Goal: Task Accomplishment & Management: Use online tool/utility

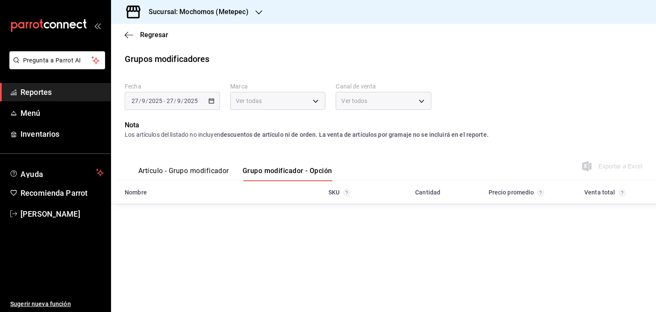
type input "2365f74e-aa6b-4392-bdf2-72765591bddf"
type input "PARROT,UBER_EATS,RAPPI,DIDI_FOOD,ONLINE"
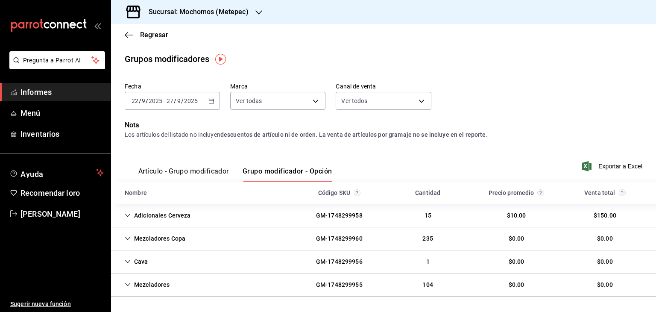
click at [211, 101] on icon "button" at bounding box center [211, 101] width 6 height 6
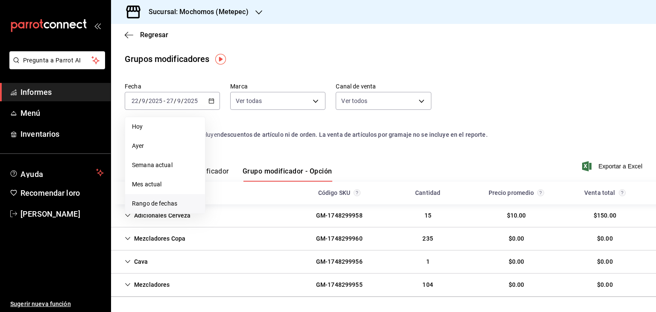
click at [171, 204] on font "Rango de fechas" at bounding box center [154, 203] width 45 height 7
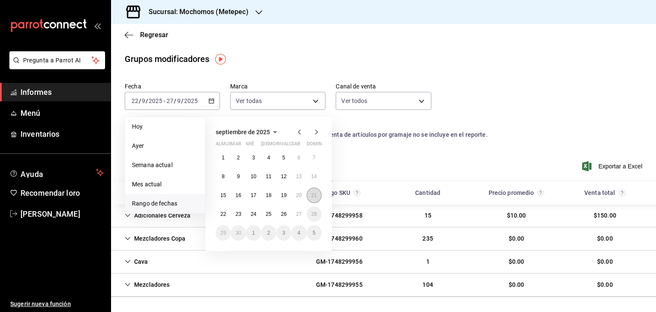
click at [307, 197] on button "21" at bounding box center [314, 194] width 15 height 15
click at [298, 215] on font "27" at bounding box center [299, 214] width 6 height 6
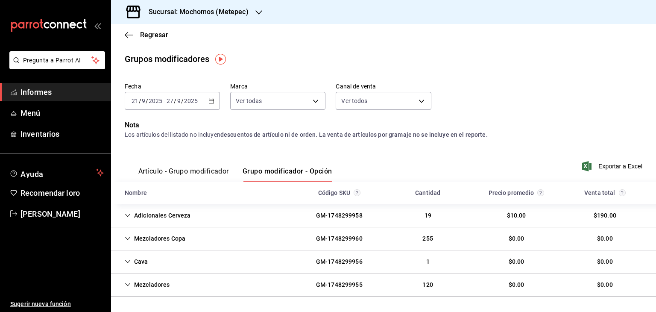
click at [80, 85] on link "Informes" at bounding box center [55, 92] width 111 height 18
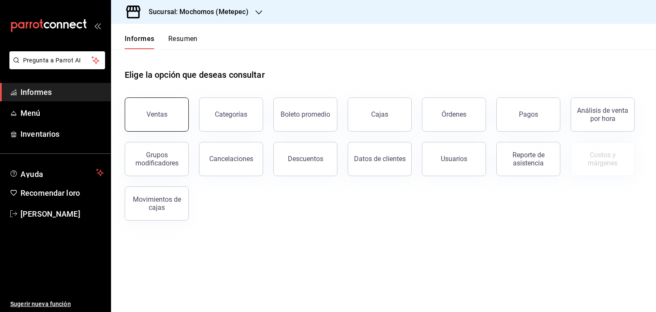
click at [140, 101] on button "Ventas" at bounding box center [157, 114] width 64 height 34
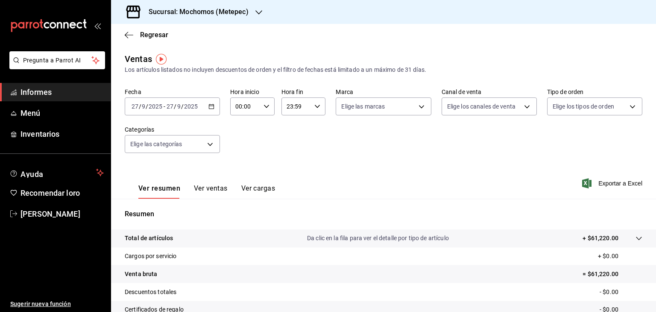
click at [210, 108] on icon "button" at bounding box center [211, 106] width 6 height 6
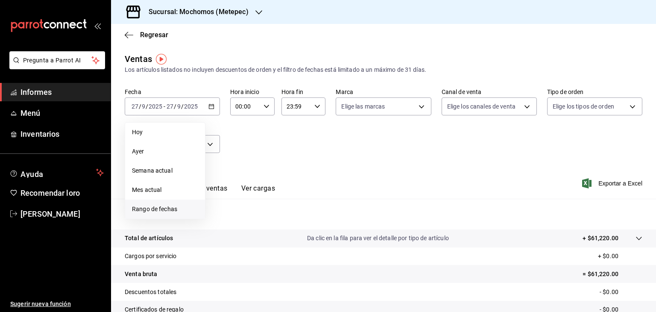
click at [160, 207] on font "Rango de fechas" at bounding box center [154, 208] width 45 height 7
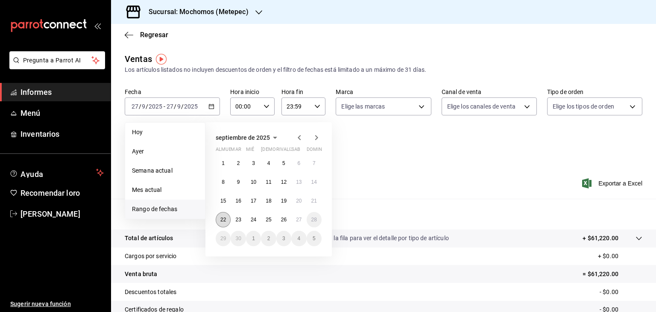
click at [226, 217] on button "22" at bounding box center [223, 219] width 15 height 15
click at [312, 199] on font "21" at bounding box center [314, 201] width 6 height 6
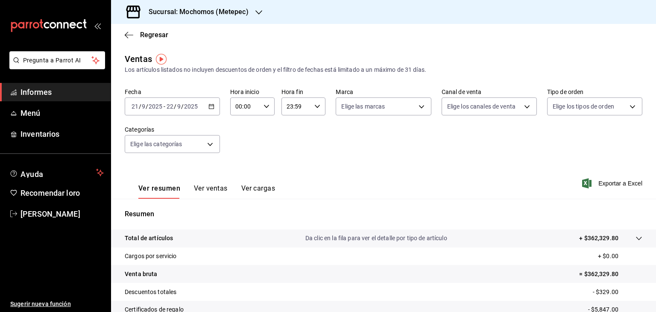
click at [210, 105] on icon "button" at bounding box center [211, 106] width 6 height 6
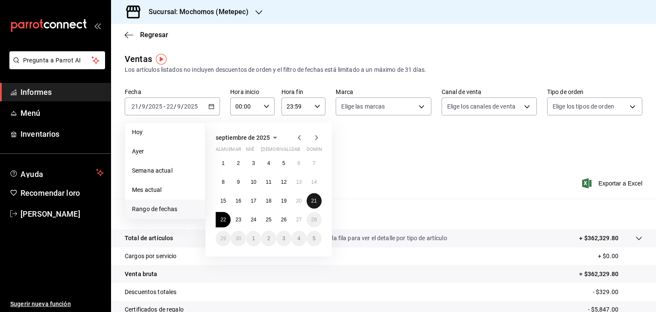
click at [312, 201] on font "21" at bounding box center [314, 201] width 6 height 6
click at [297, 222] on button "27" at bounding box center [298, 219] width 15 height 15
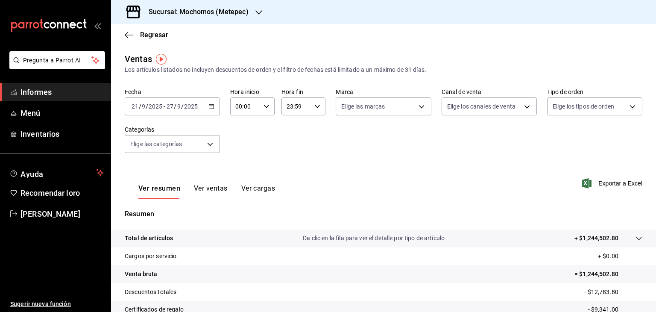
click at [266, 110] on div "00:00 Hora inicio" at bounding box center [252, 106] width 44 height 18
click at [242, 140] on font "05" at bounding box center [239, 138] width 7 height 7
type input "05:00"
click at [314, 108] on div at bounding box center [328, 156] width 656 height 312
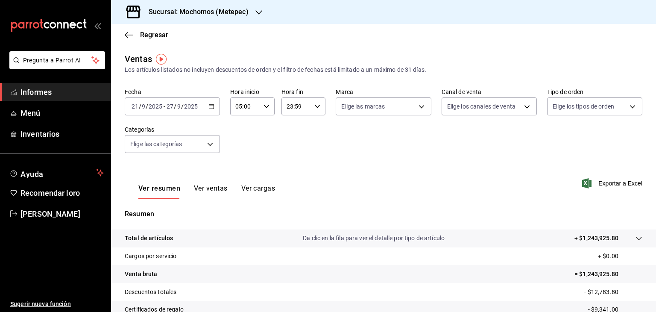
click at [315, 108] on \(Stroke\) "button" at bounding box center [317, 106] width 5 height 3
click at [295, 134] on button "05" at bounding box center [290, 132] width 18 height 17
click at [314, 127] on font "00" at bounding box center [312, 128] width 7 height 7
type input "05:00"
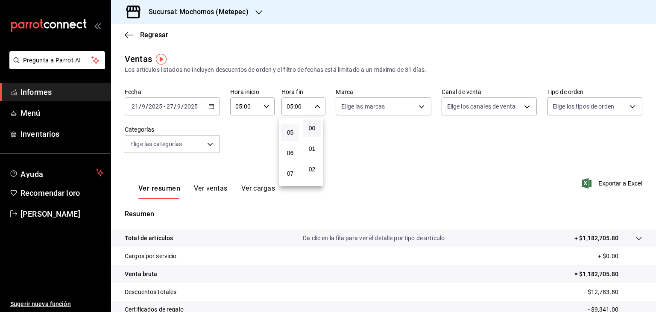
click at [411, 108] on div at bounding box center [328, 156] width 656 height 312
click at [411, 108] on body "Pregunta a Parrot AI Informes Menú Inventarios Ayuda Recomendar loro [PERSON_NA…" at bounding box center [328, 156] width 656 height 312
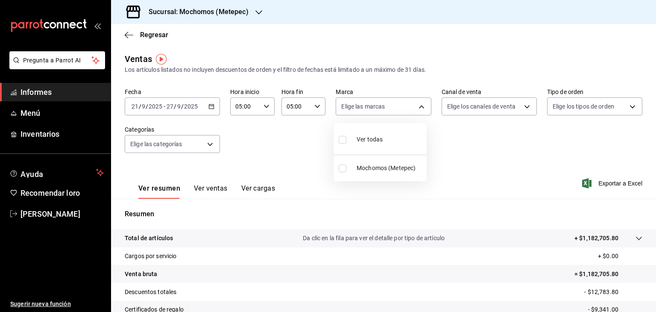
click at [383, 134] on li "Ver todas" at bounding box center [379, 138] width 93 height 25
type input "2365f74e-aa6b-4392-bdf2-72765591bddf"
checkbox input "true"
click at [502, 110] on div at bounding box center [328, 156] width 656 height 312
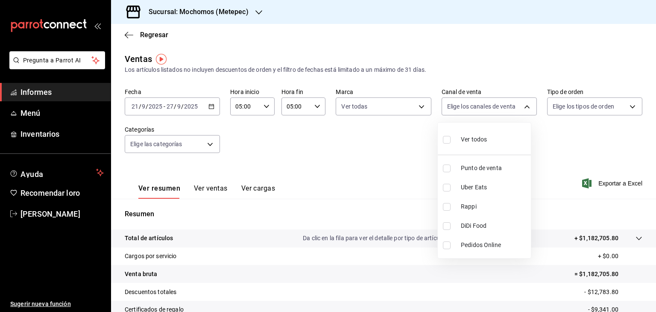
click at [502, 110] on body "Pregunta a Parrot AI Informes Menú Inventarios Ayuda Recomendar loro [PERSON_NA…" at bounding box center [328, 156] width 656 height 312
click at [485, 140] on font "Ver todos" at bounding box center [474, 139] width 26 height 7
type input "PARROT,UBER_EATS,RAPPI,DIDI_FOOD,ONLINE"
checkbox input "true"
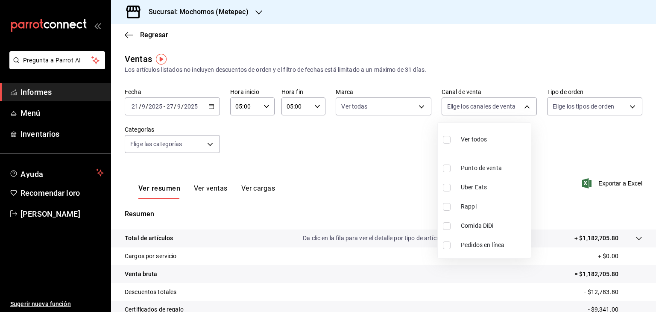
checkbox input "true"
click at [623, 102] on div at bounding box center [328, 156] width 656 height 312
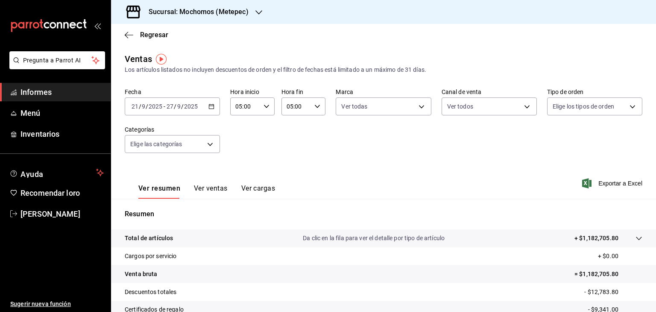
click at [623, 102] on body "Pregunta a Parrot AI Informes Menú Inventarios Ayuda Recomendar loro [PERSON_NA…" at bounding box center [328, 156] width 656 height 312
click at [579, 134] on div "Ver todos" at bounding box center [569, 138] width 44 height 18
type input "3a236ed8-2e24-47ca-8e59-ead494492482,da8509e8-5fca-4f62-958e-973104937870,EXTER…"
checkbox input "true"
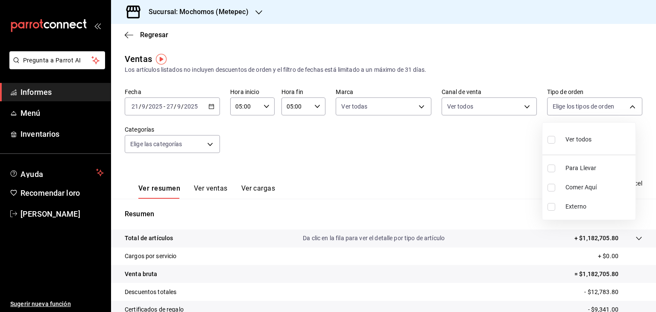
checkbox input "true"
click at [419, 146] on div at bounding box center [328, 156] width 656 height 312
click at [211, 143] on body "Pregunta a Parrot AI Informes Menú Inventarios Ayuda Recomendar loro [PERSON_NA…" at bounding box center [328, 156] width 656 height 312
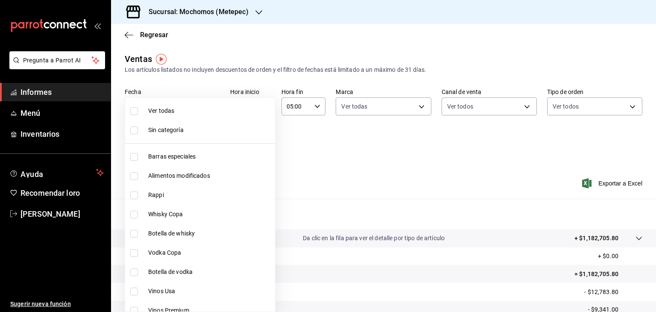
click at [172, 161] on span "Barras especiales" at bounding box center [209, 156] width 123 height 9
type input "c9cbc288-c827-488d-81f5-370afefb1912"
checkbox input "true"
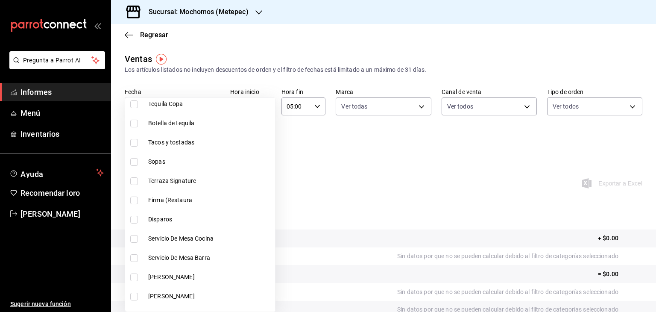
scroll to position [380, 0]
click at [176, 185] on li "Terraza Signature" at bounding box center [200, 179] width 150 height 19
type input "c9cbc288-c827-488d-81f5-370afefb1912,a04e315e-dd72-419a-8130-7075e7f674dd"
checkbox input "true"
click at [165, 199] on font "Firma (Restaura" at bounding box center [170, 198] width 44 height 7
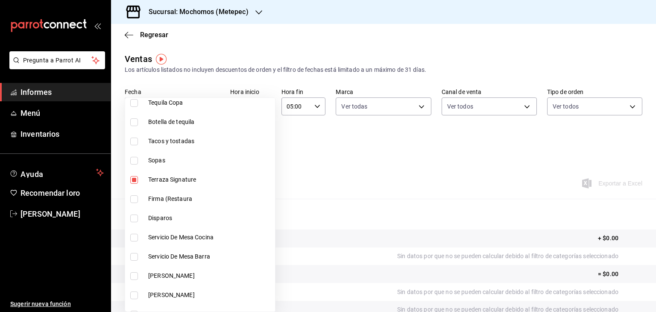
type input "c9cbc288-c827-488d-81f5-370afefb1912,a04e315e-dd72-419a-8130-7075e7f674dd,aef3f…"
checkbox input "true"
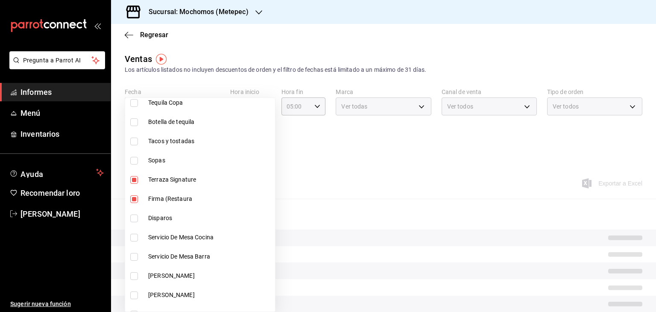
click at [149, 218] on font "Disparos" at bounding box center [160, 217] width 24 height 7
type input "c9cbc288-c827-488d-81f5-370afefb1912,a04e315e-dd72-419a-8130-7075e7f674dd,aef3f…"
checkbox input "true"
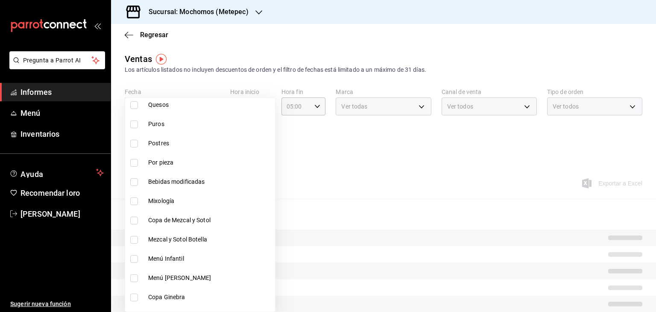
scroll to position [609, 0]
click at [149, 199] on font "Mixología" at bounding box center [161, 200] width 26 height 7
type input "c9cbc288-c827-488d-81f5-370afefb1912,a04e315e-dd72-419a-8130-7075e7f674dd,aef3f…"
checkbox input "true"
click at [364, 206] on div at bounding box center [328, 156] width 656 height 312
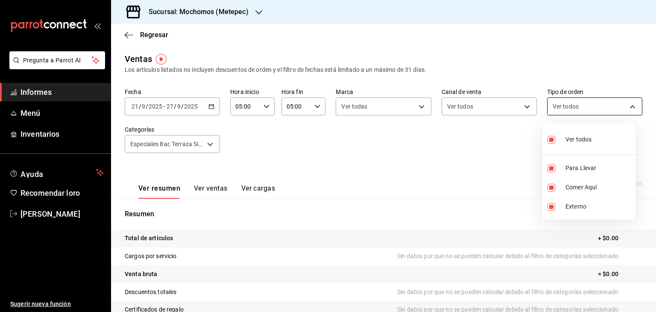
click at [604, 98] on body "Pregunta a Parrot AI Informes Menú Inventarios Ayuda Recomendar loro [PERSON_NA…" at bounding box center [328, 156] width 656 height 312
click at [604, 98] on div at bounding box center [328, 156] width 656 height 312
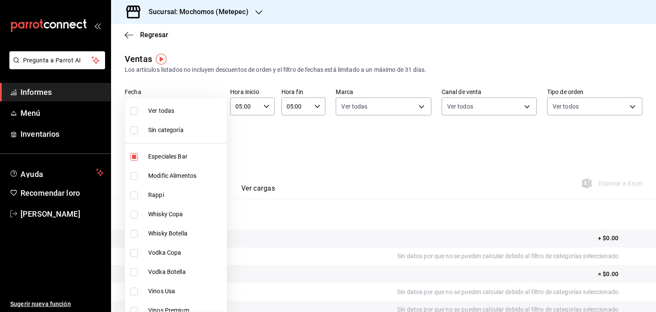
click at [213, 141] on body "Pregunta a Parrot AI Informes Menú Inventarios Ayuda Recomendar loro [PERSON_NA…" at bounding box center [328, 156] width 656 height 312
click at [170, 112] on font "Ver todas" at bounding box center [161, 110] width 26 height 7
type input "c9cbc288-c827-488d-81f5-370afefb1912,46081463-7037-4dd2-a9ab-e56ff6a8fa7c,bf958…"
checkbox input "true"
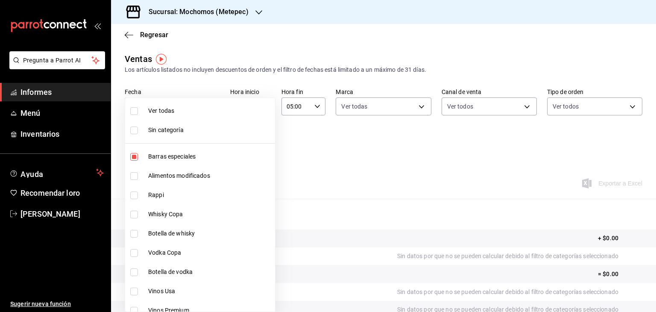
checkbox input "true"
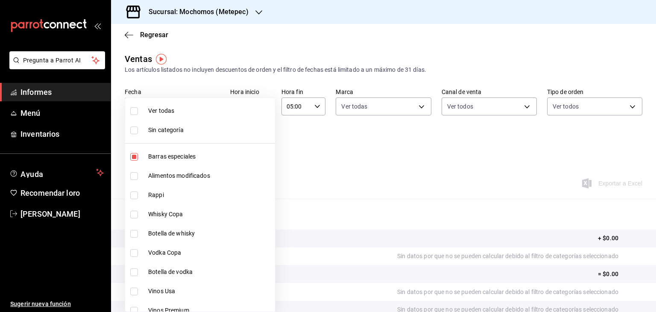
checkbox input "true"
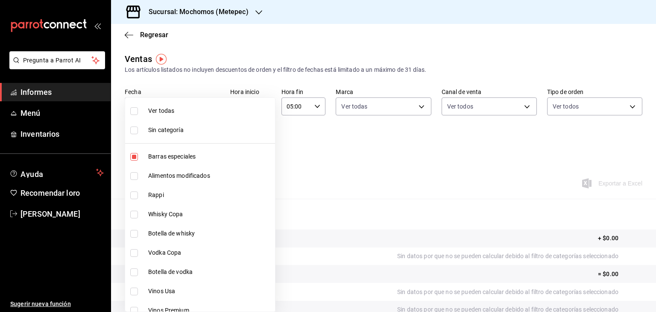
checkbox input "true"
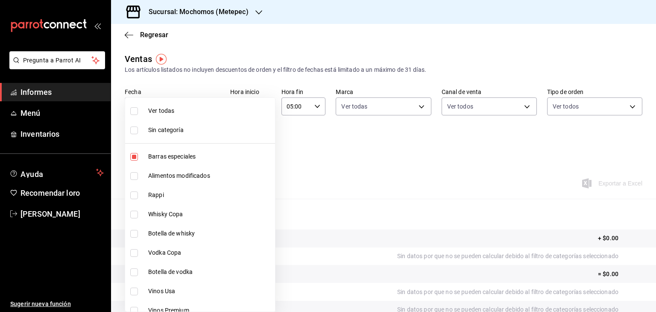
checkbox input "true"
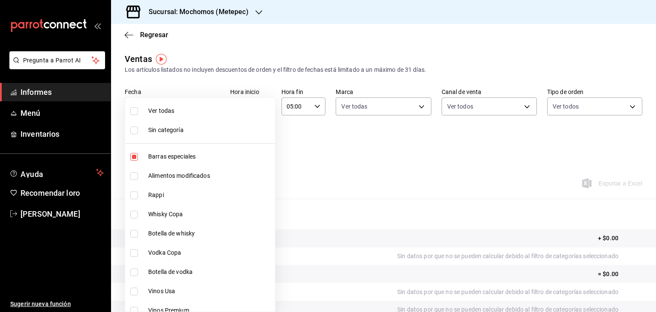
checkbox input "true"
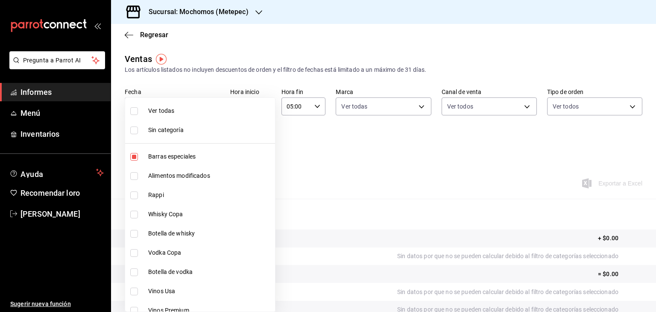
checkbox input "true"
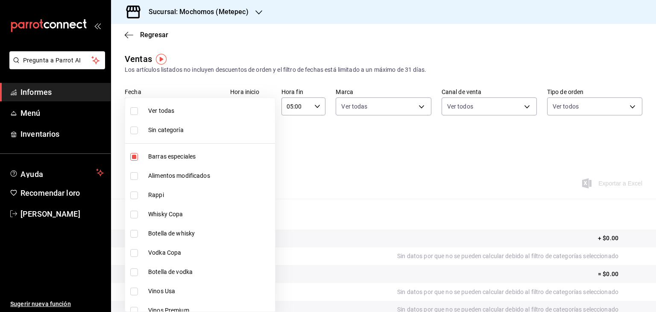
checkbox input "true"
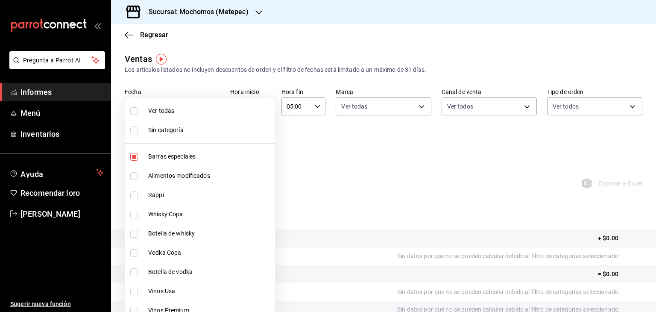
checkbox input "true"
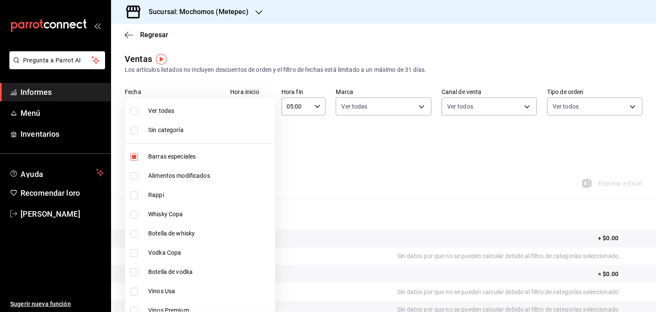
checkbox input "true"
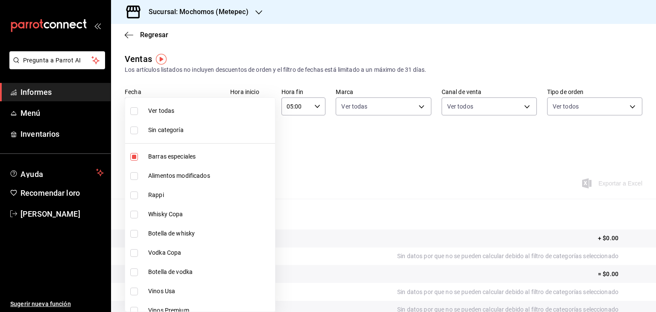
checkbox input "true"
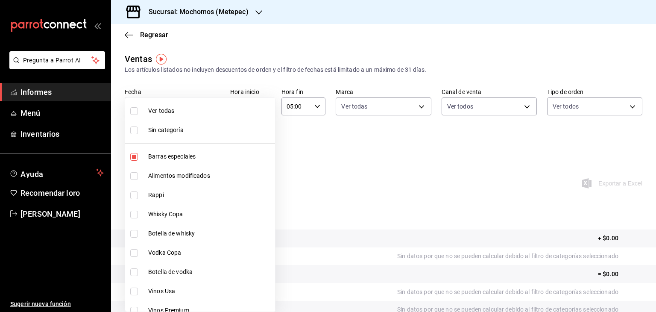
checkbox input "true"
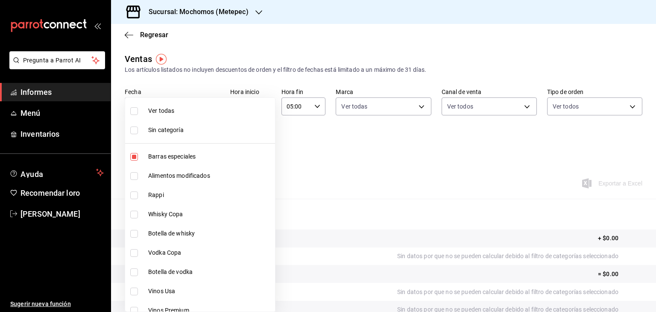
checkbox input "true"
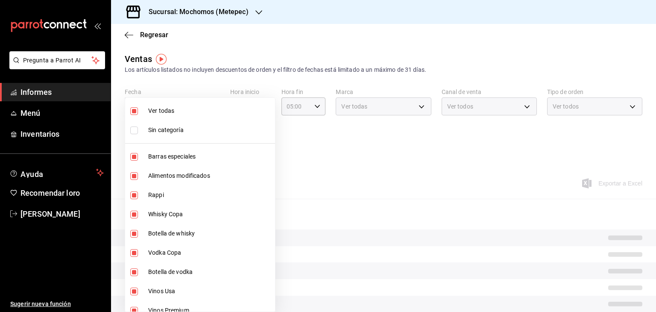
click at [396, 173] on div at bounding box center [328, 156] width 656 height 312
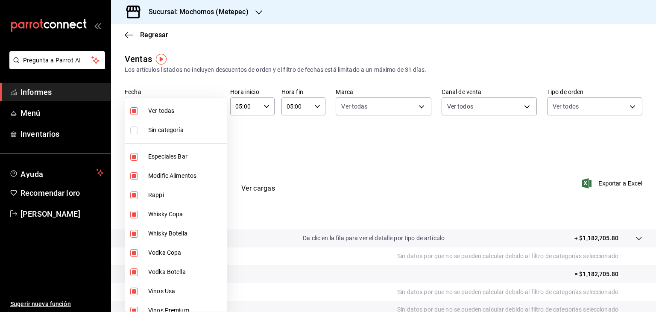
click at [209, 146] on body "Pregunta a Parrot AI Informes Menú Inventarios Ayuda Recomendar loro [PERSON_NA…" at bounding box center [328, 156] width 656 height 312
click at [181, 117] on li "Ver todas" at bounding box center [200, 110] width 150 height 19
checkbox input "false"
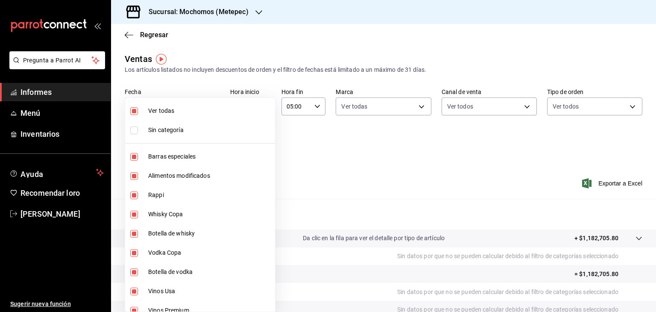
checkbox input "false"
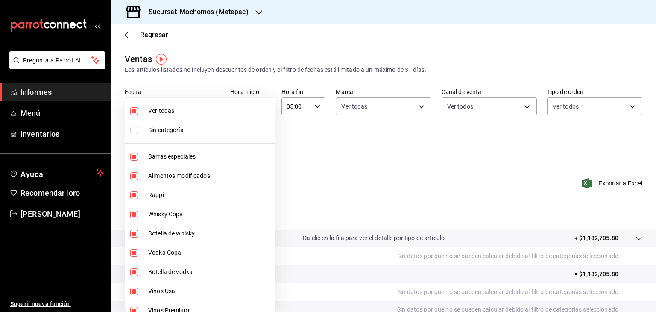
checkbox input "false"
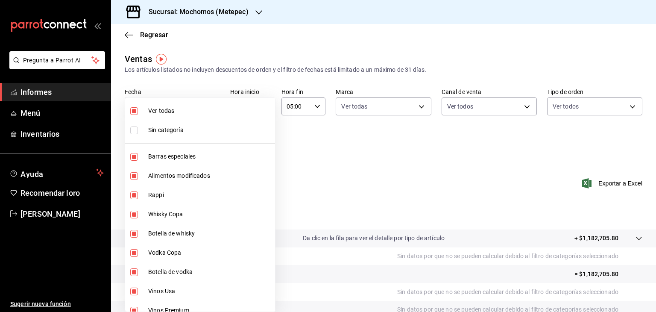
checkbox input "false"
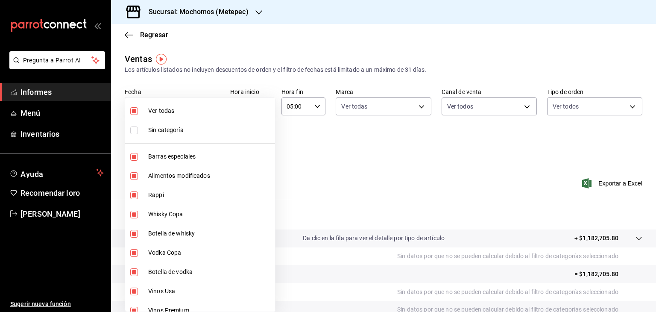
checkbox input "false"
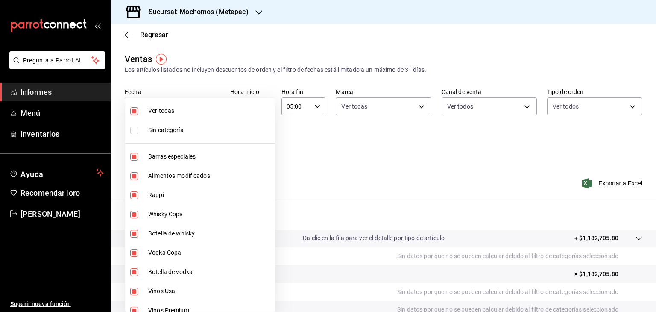
checkbox input "false"
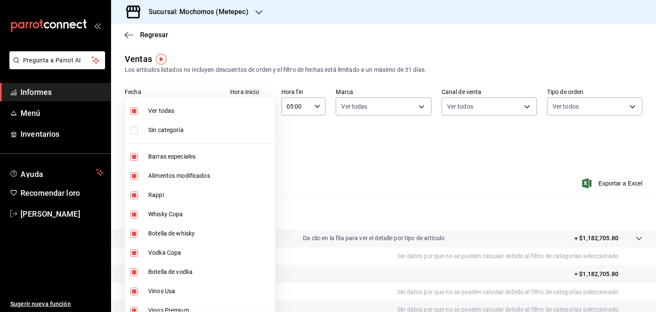
checkbox input "false"
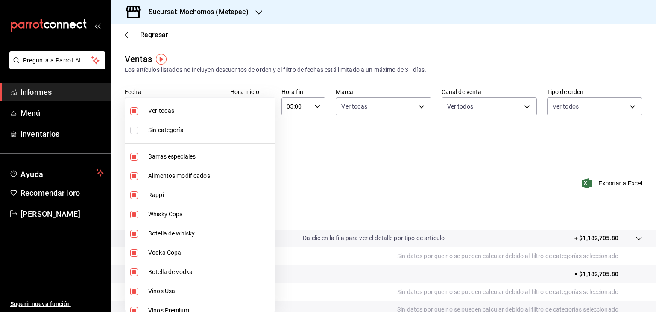
checkbox input "false"
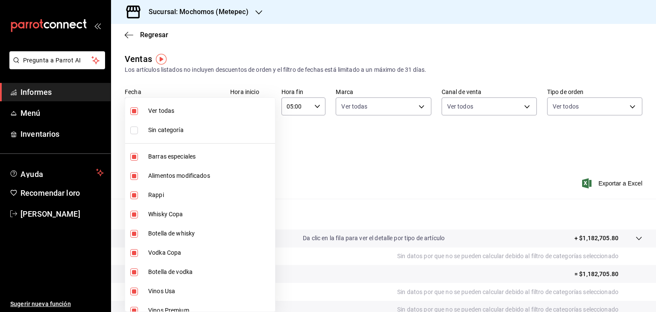
checkbox input "false"
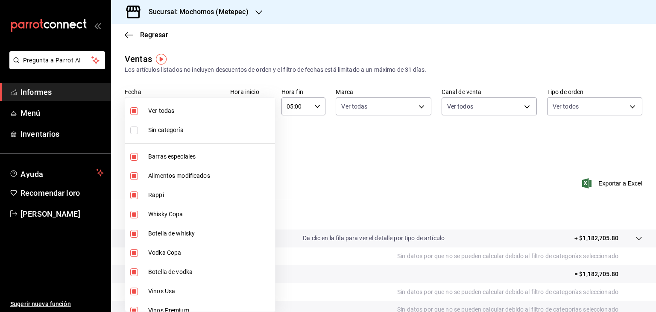
checkbox input "false"
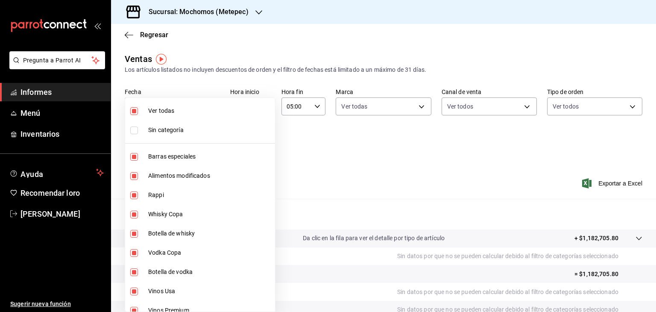
checkbox input "false"
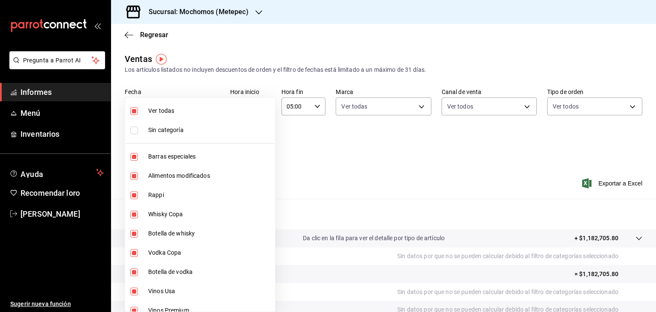
checkbox input "false"
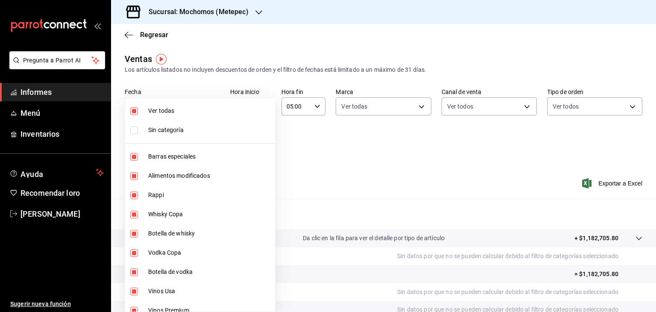
checkbox input "false"
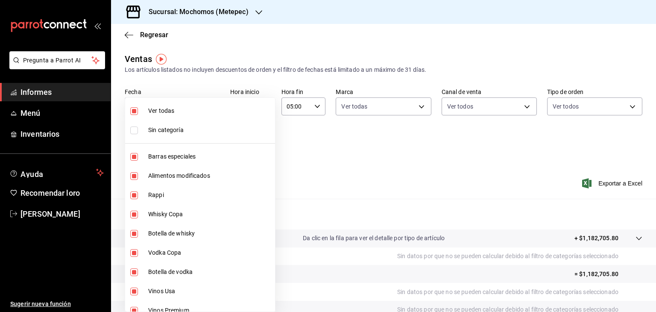
checkbox input "false"
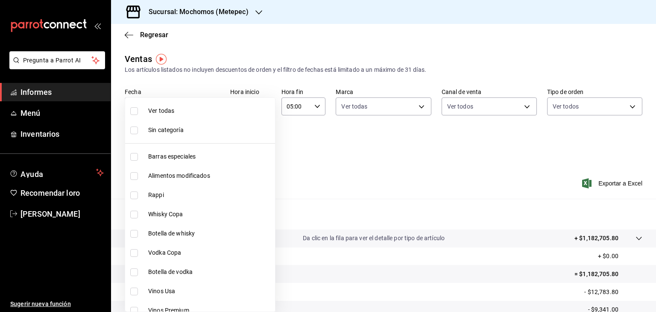
click at [169, 154] on font "Barras especiales" at bounding box center [171, 156] width 47 height 7
type input "c9cbc288-c827-488d-81f5-370afefb1912"
checkbox input "true"
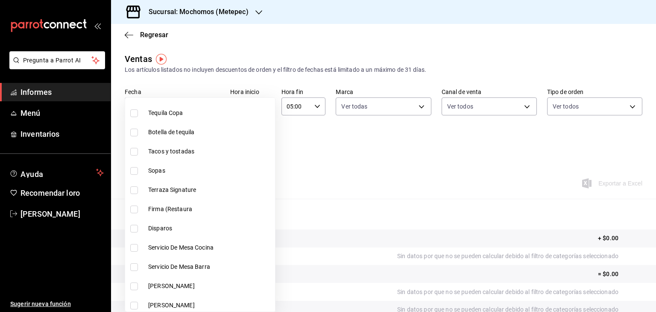
scroll to position [370, 0]
click at [146, 186] on li "Terraza Signature" at bounding box center [200, 190] width 150 height 19
type input "c9cbc288-c827-488d-81f5-370afefb1912,a04e315e-dd72-419a-8130-7075e7f674dd"
checkbox input "true"
click at [143, 206] on li "Firma (Restaura" at bounding box center [200, 209] width 150 height 19
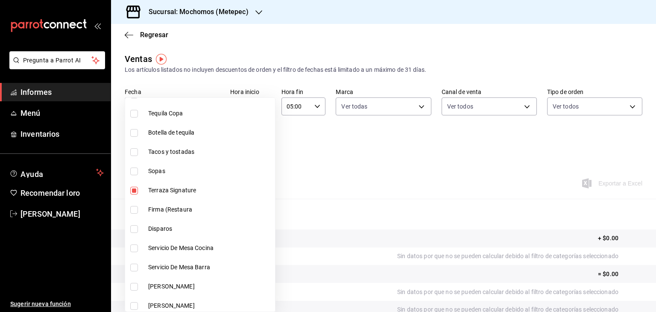
type input "c9cbc288-c827-488d-81f5-370afefb1912,a04e315e-dd72-419a-8130-7075e7f674dd,aef3f…"
checkbox input "true"
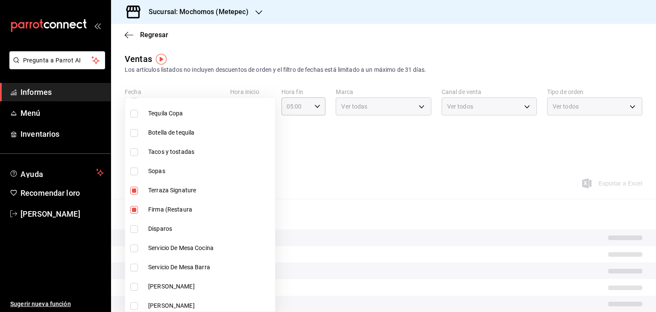
click at [149, 229] on font "Disparos" at bounding box center [160, 228] width 24 height 7
type input "c9cbc288-c827-488d-81f5-370afefb1912,a04e315e-dd72-419a-8130-7075e7f674dd,aef3f…"
checkbox input "true"
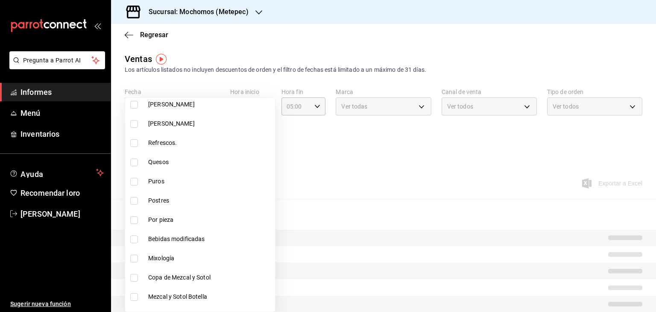
scroll to position [555, 0]
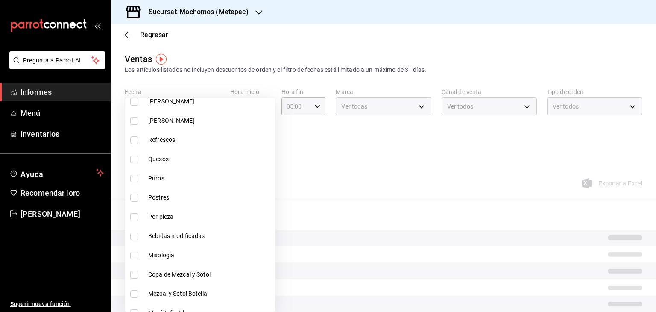
click at [158, 254] on font "Mixología" at bounding box center [161, 254] width 26 height 7
type input "c9cbc288-c827-488d-81f5-370afefb1912,a04e315e-dd72-419a-8130-7075e7f674dd,aef3f…"
checkbox input "true"
click at [374, 194] on div at bounding box center [328, 156] width 656 height 312
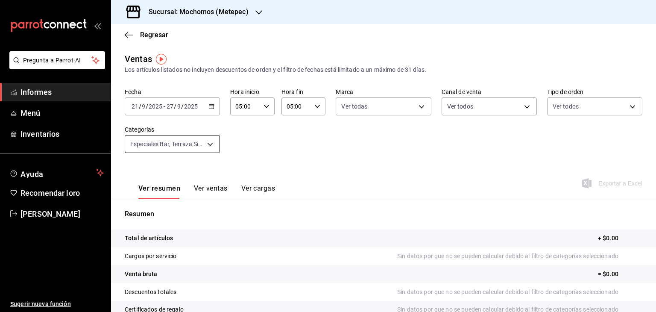
click at [213, 142] on body "Pregunta a Parrot AI Informes Menú Inventarios Ayuda Recomendar loro [PERSON_NA…" at bounding box center [328, 156] width 656 height 312
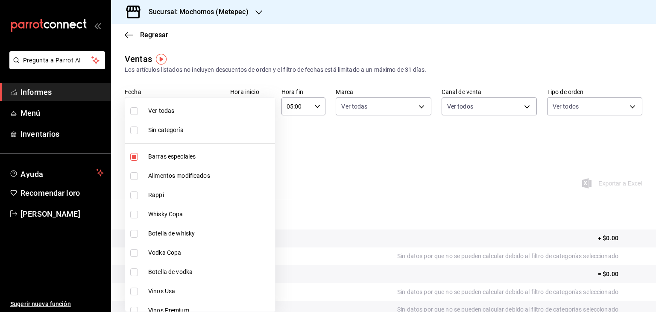
click at [295, 137] on div at bounding box center [328, 156] width 656 height 312
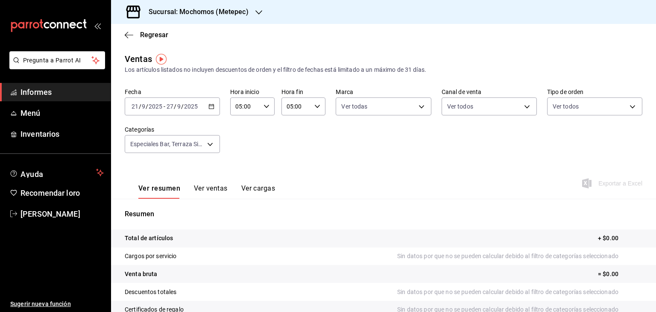
drag, startPoint x: 212, startPoint y: 183, endPoint x: 213, endPoint y: 190, distance: 7.0
click at [213, 190] on div "Ver resumen Ver ventas Ver cargas" at bounding box center [200, 185] width 150 height 25
click at [213, 190] on font "Ver ventas" at bounding box center [211, 188] width 34 height 8
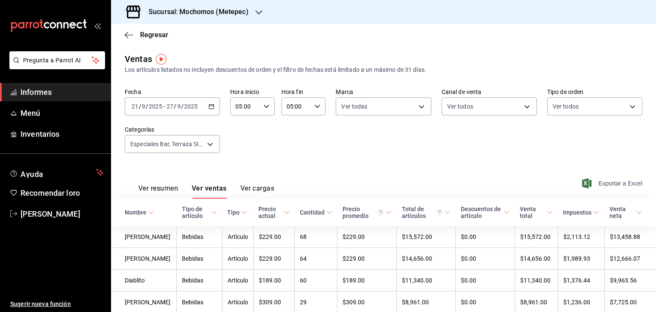
click at [599, 180] on font "Exportar a Excel" at bounding box center [620, 183] width 44 height 7
